Goal: Contribute content

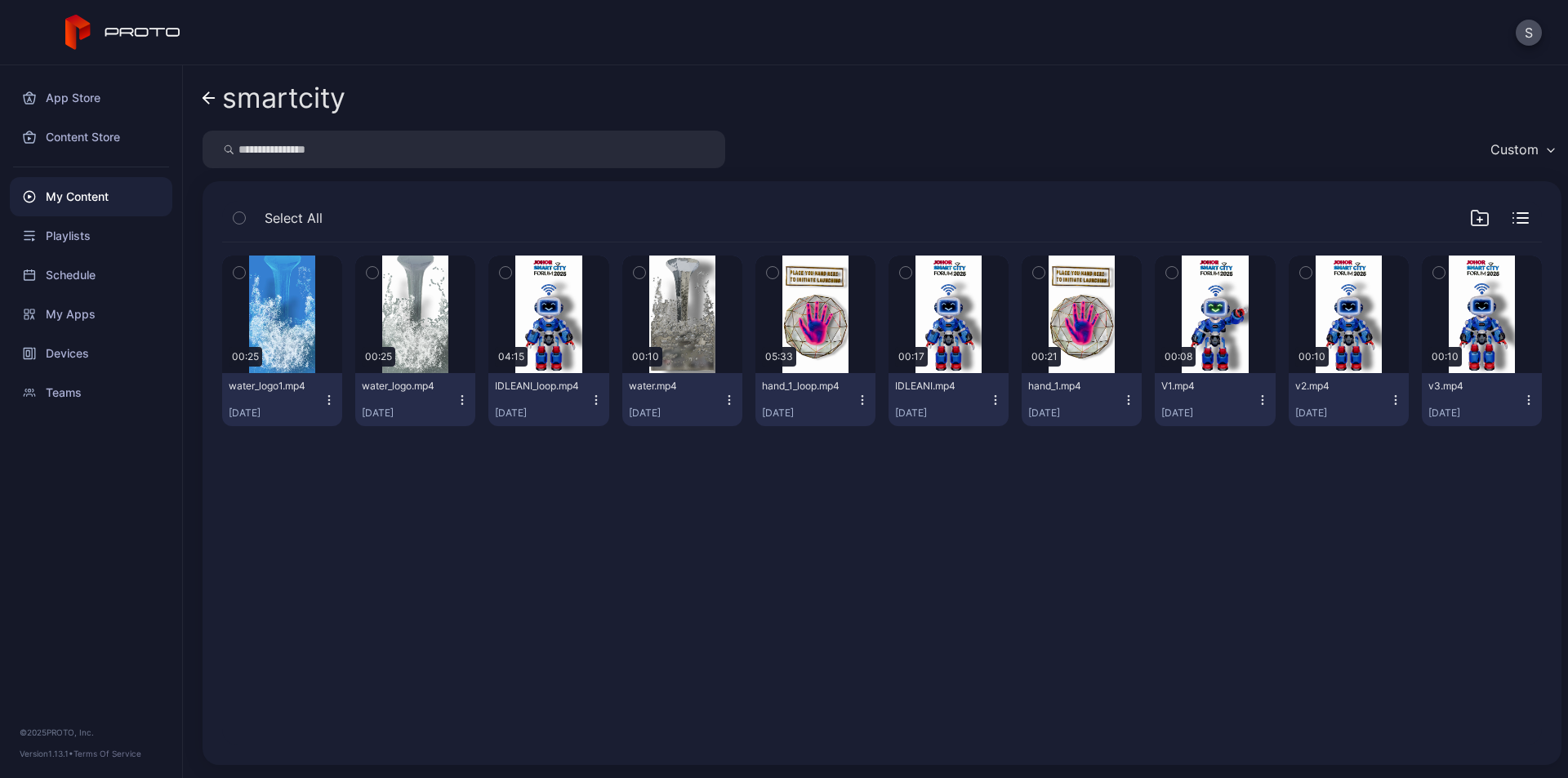
click at [202, 106] on div "smartcity Custom Select All Preview 00:25 water_logo1.mp4 [DATE] Preview 00:25 …" at bounding box center [876, 421] width 1385 height 713
click at [206, 96] on icon at bounding box center [206, 98] width 5 height 11
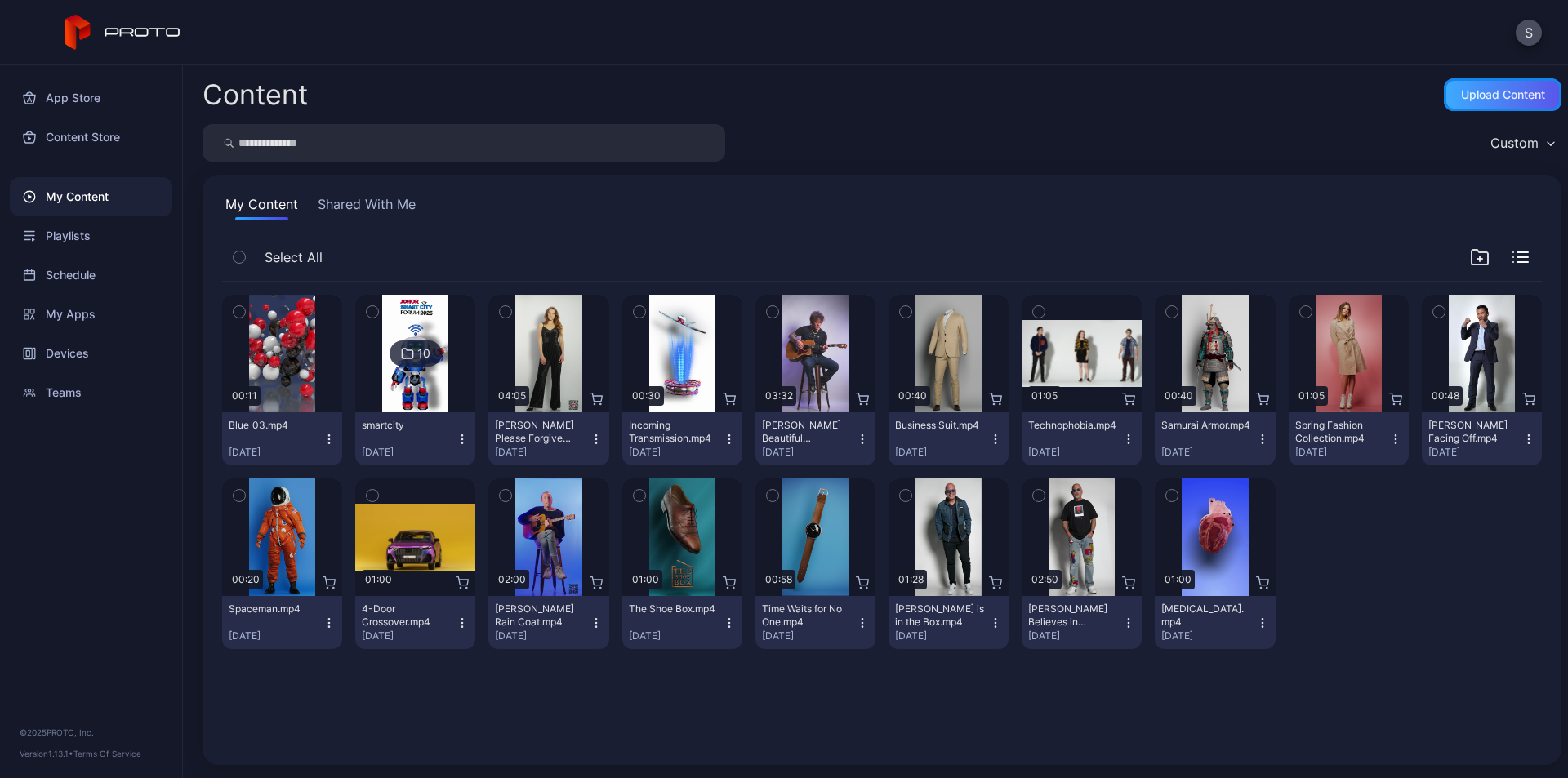
click at [1476, 97] on div "Upload Content" at bounding box center [1502, 94] width 84 height 13
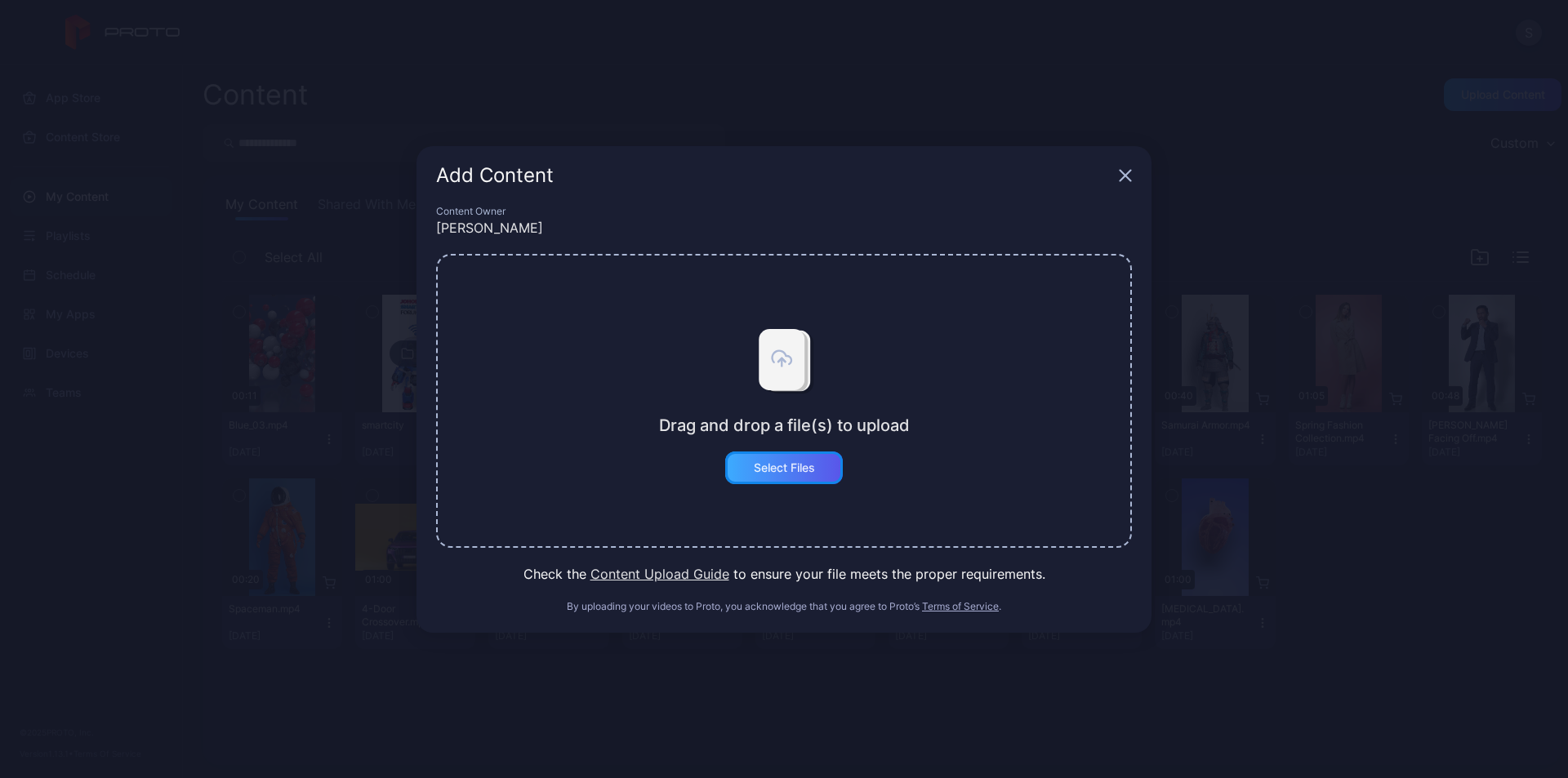
click at [793, 463] on div "Select Files" at bounding box center [785, 468] width 62 height 13
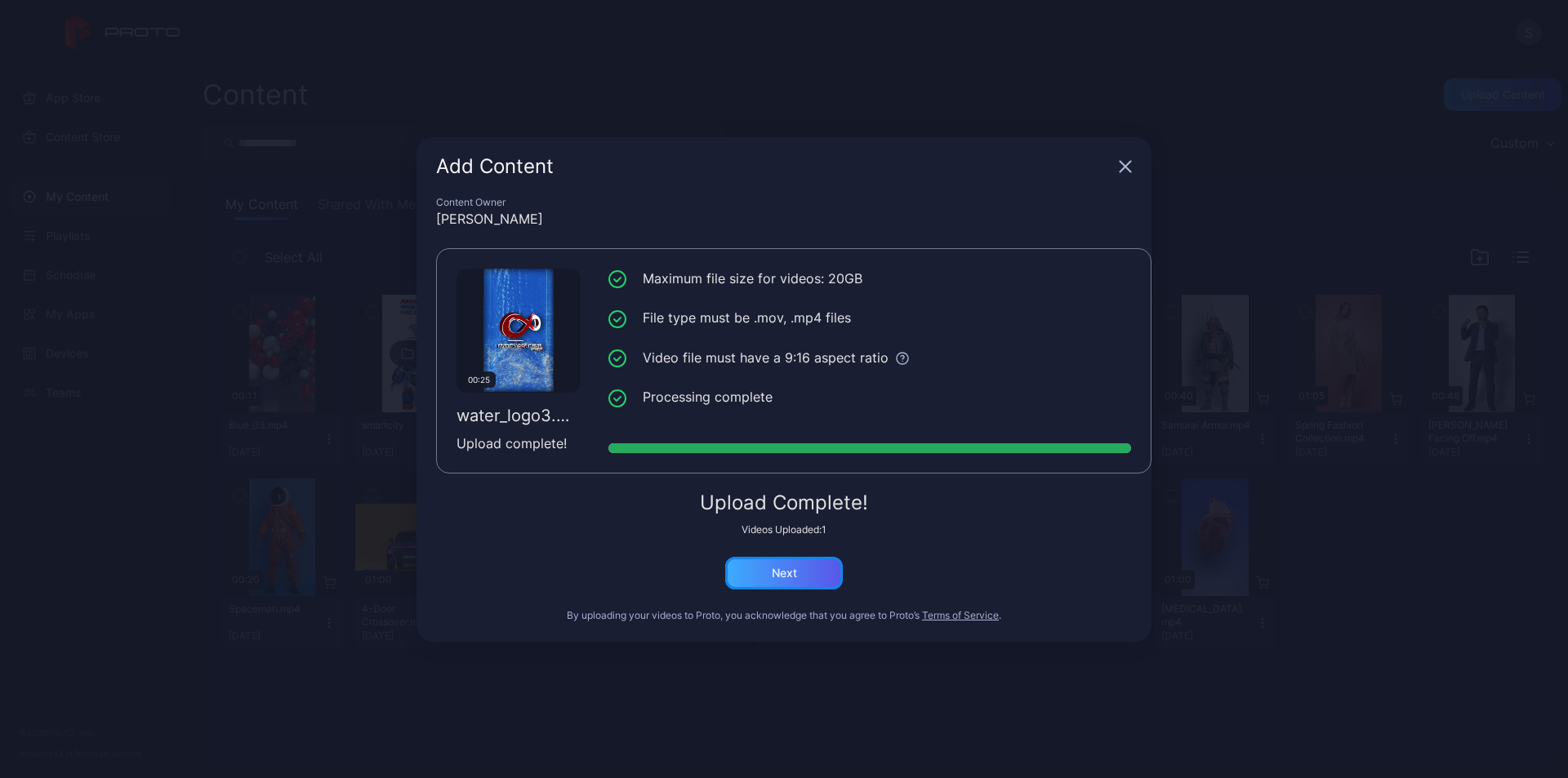
click at [783, 575] on div "Next" at bounding box center [784, 573] width 26 height 13
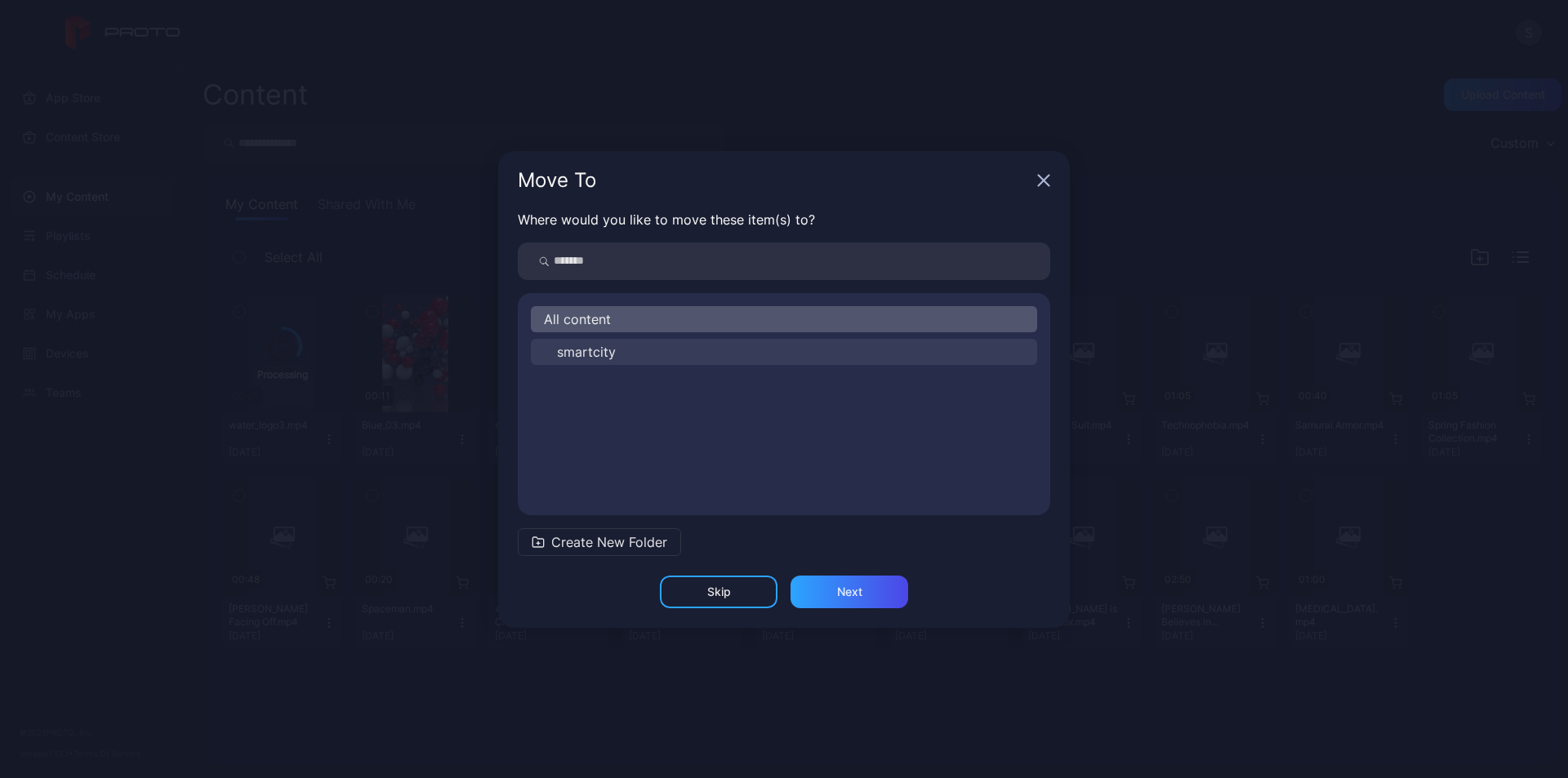
click at [621, 345] on button "smartcity" at bounding box center [784, 352] width 507 height 26
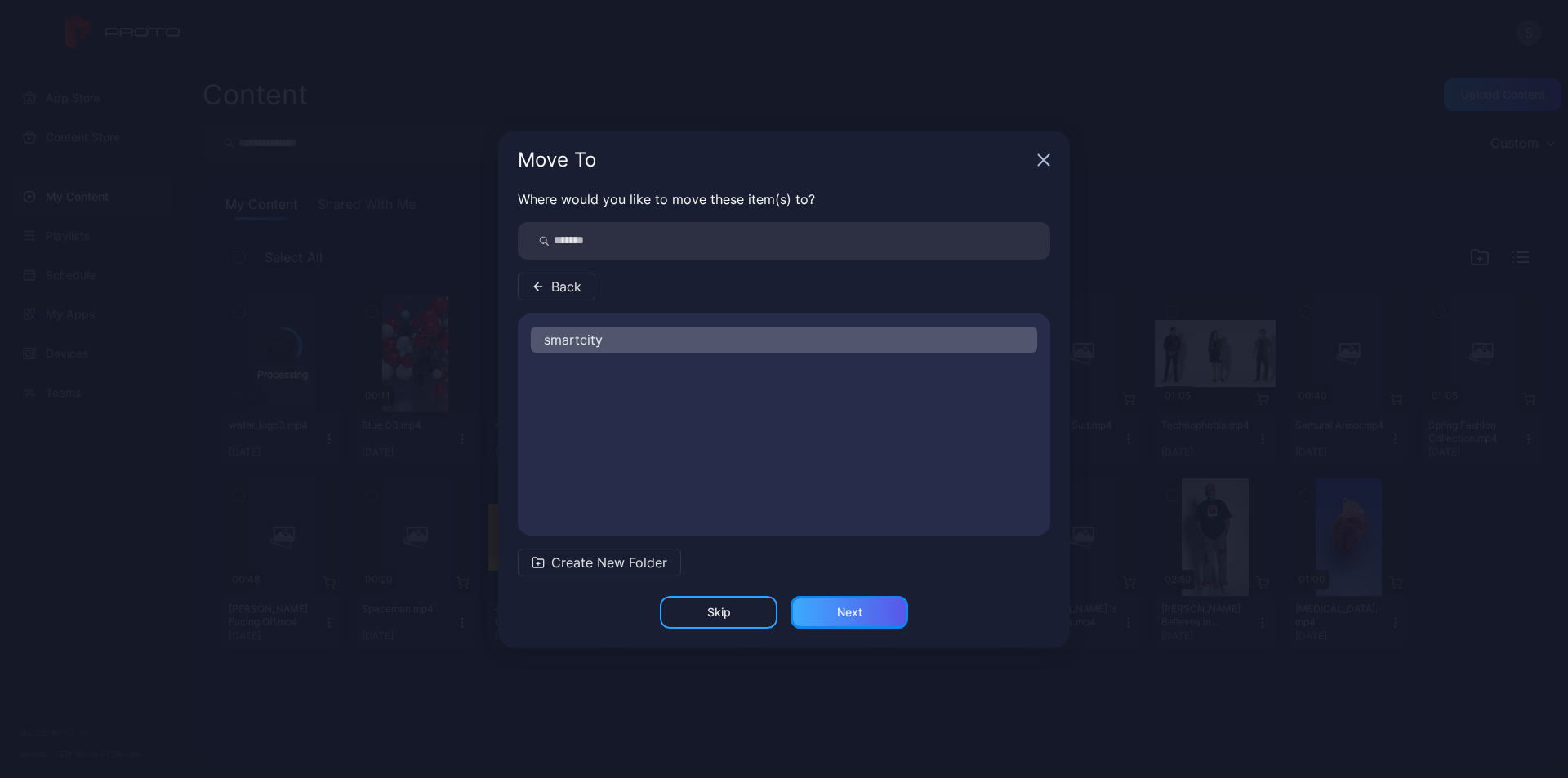
click at [838, 606] on div "Next" at bounding box center [849, 612] width 26 height 13
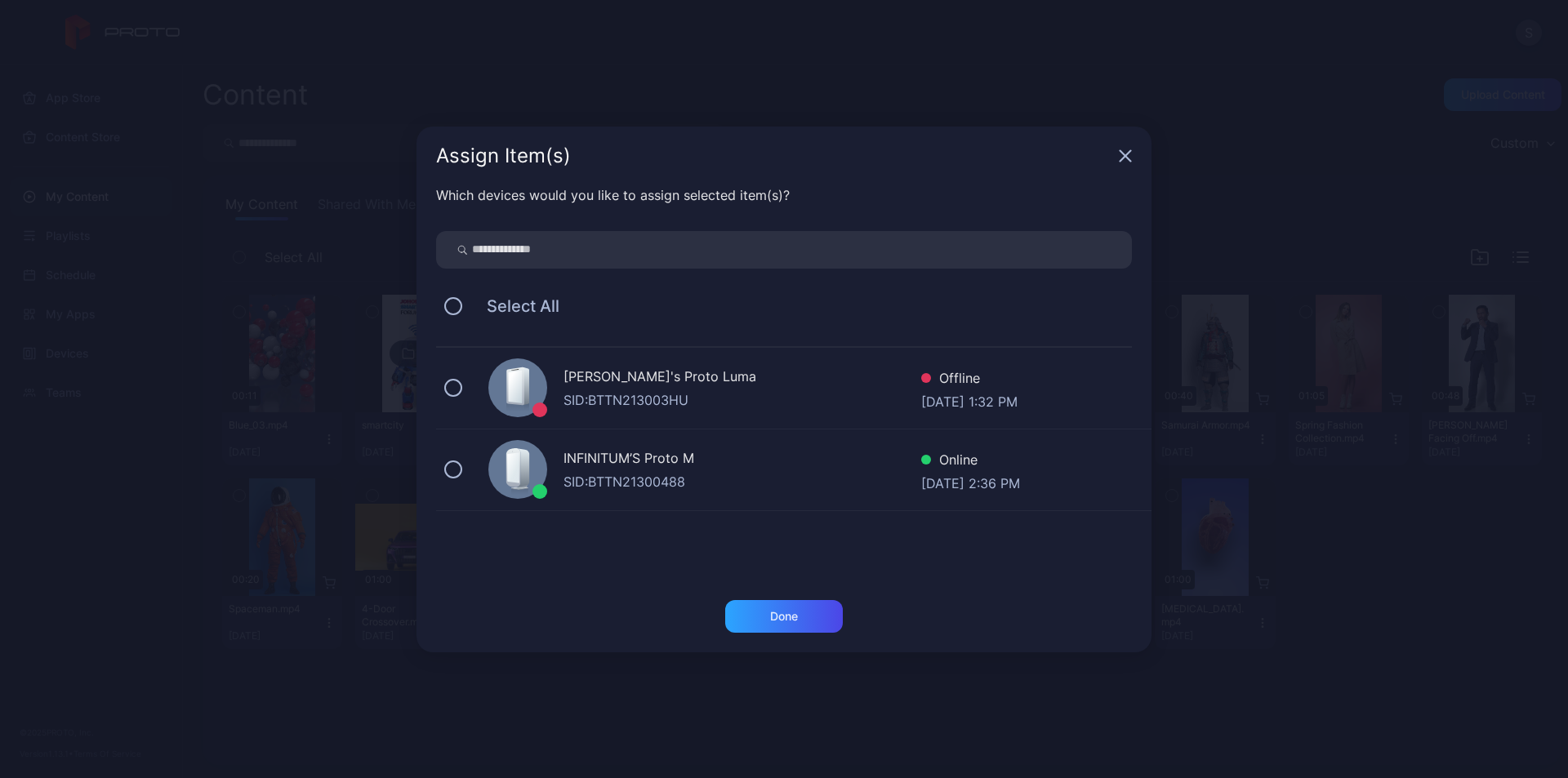
click at [641, 478] on div "SID: BTTN21300488" at bounding box center [743, 482] width 358 height 19
click at [766, 611] on div "Done" at bounding box center [783, 616] width 117 height 33
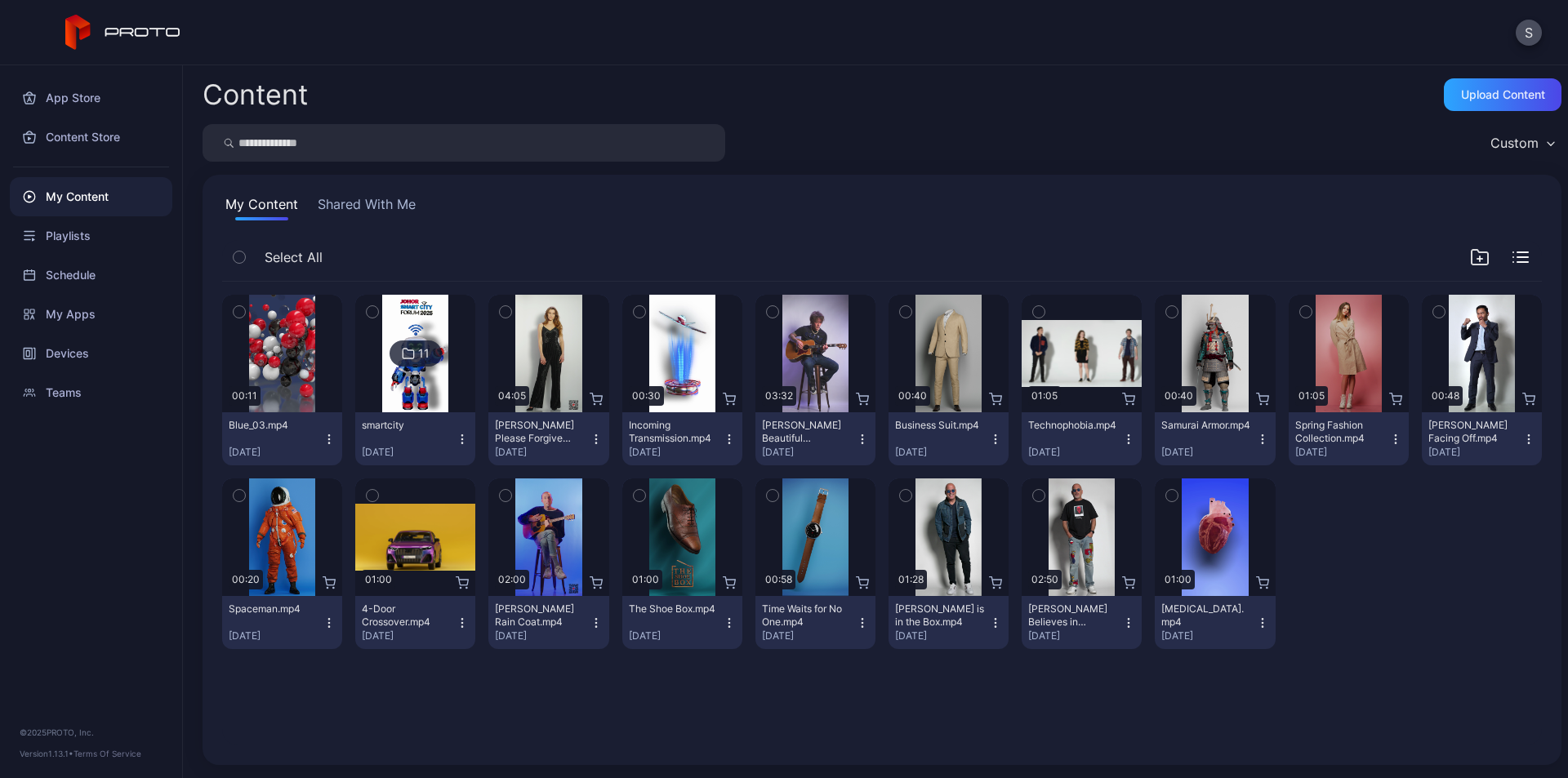
click at [409, 386] on img at bounding box center [415, 353] width 66 height 117
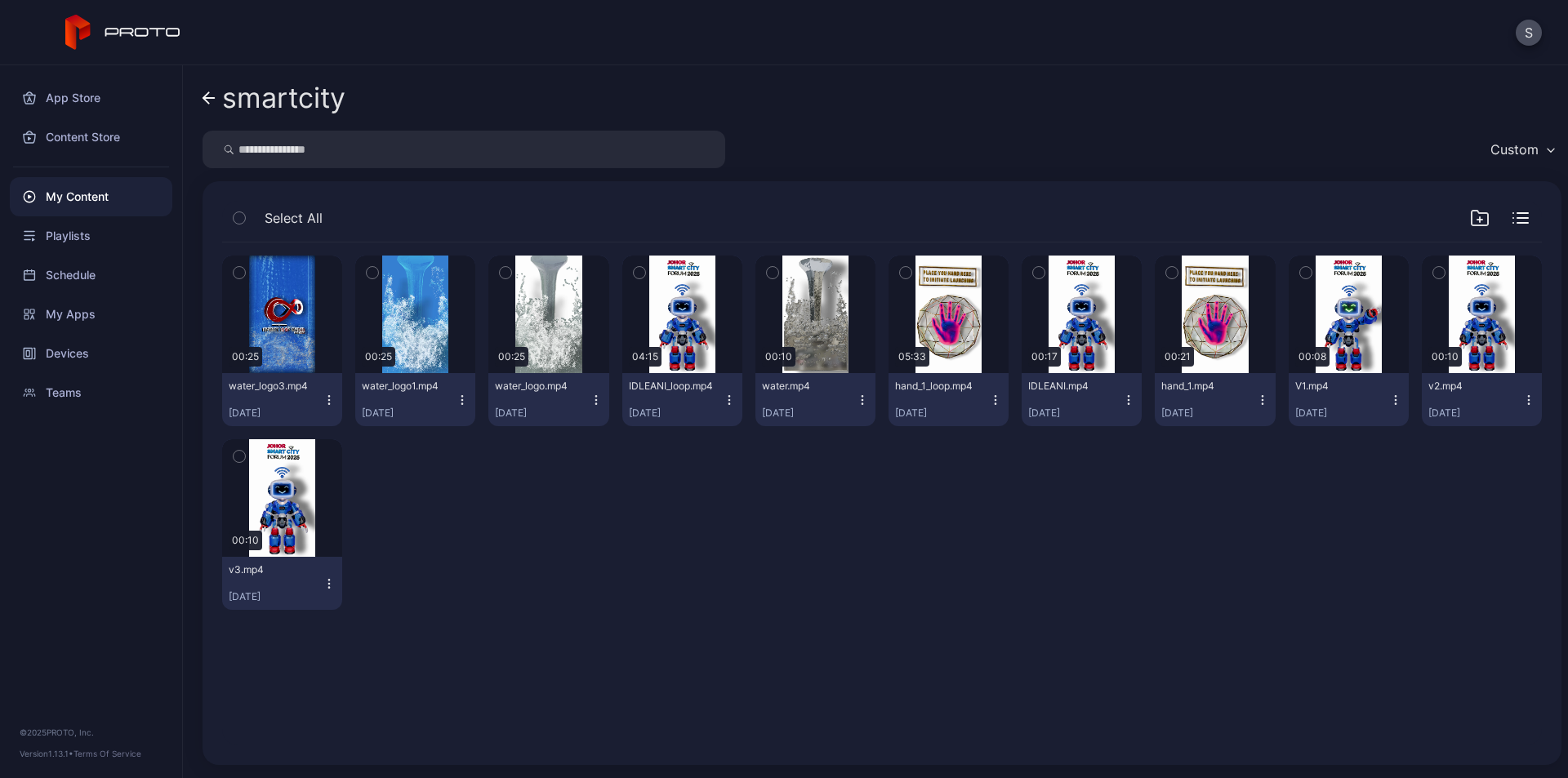
click at [202, 100] on div "smartcity Custom Select All Preview 00:25 water_logo3.mp4 [DATE] Preview 00:25 …" at bounding box center [876, 421] width 1385 height 713
